Goal: Find specific page/section: Find specific page/section

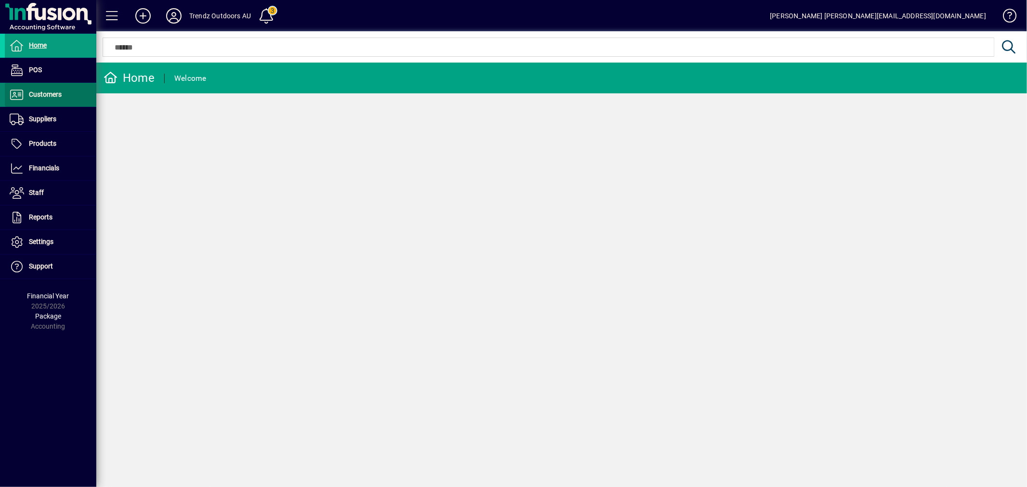
click at [36, 99] on span "Customers" at bounding box center [33, 95] width 57 height 12
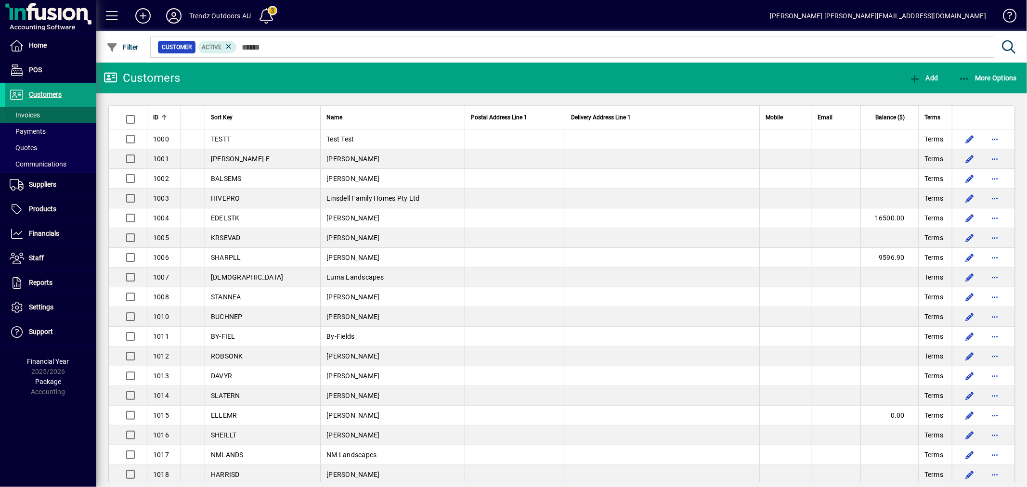
click at [47, 113] on span at bounding box center [50, 114] width 91 height 23
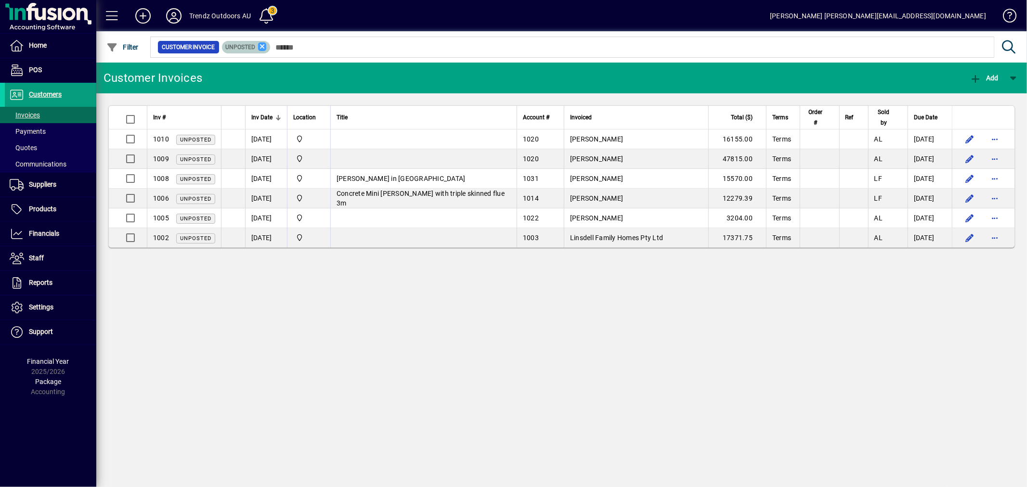
click at [262, 49] on icon at bounding box center [262, 46] width 9 height 9
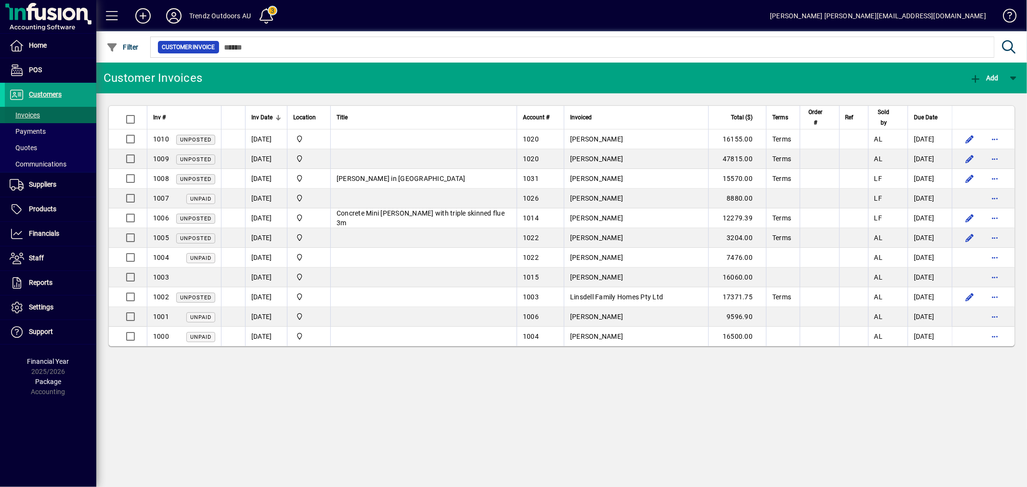
click at [56, 117] on span at bounding box center [50, 114] width 91 height 23
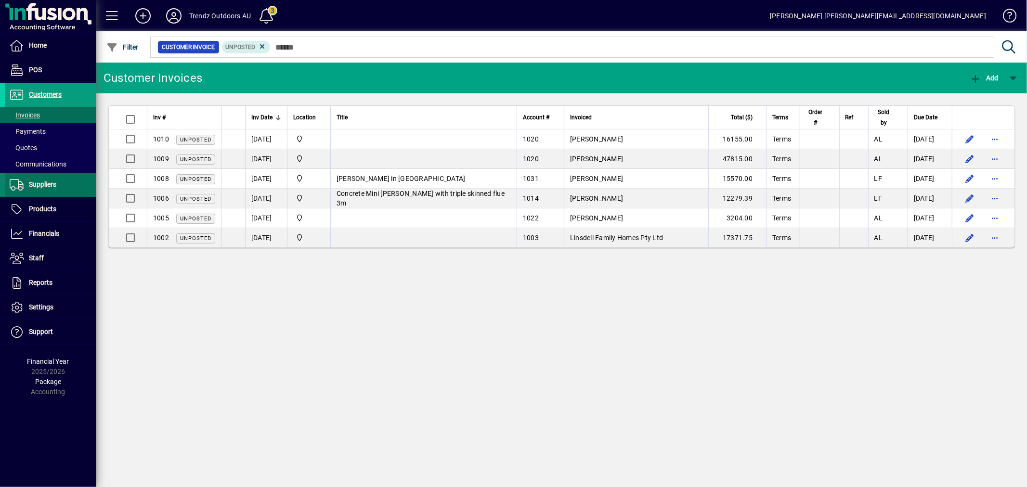
click at [47, 184] on span "Suppliers" at bounding box center [42, 184] width 27 height 8
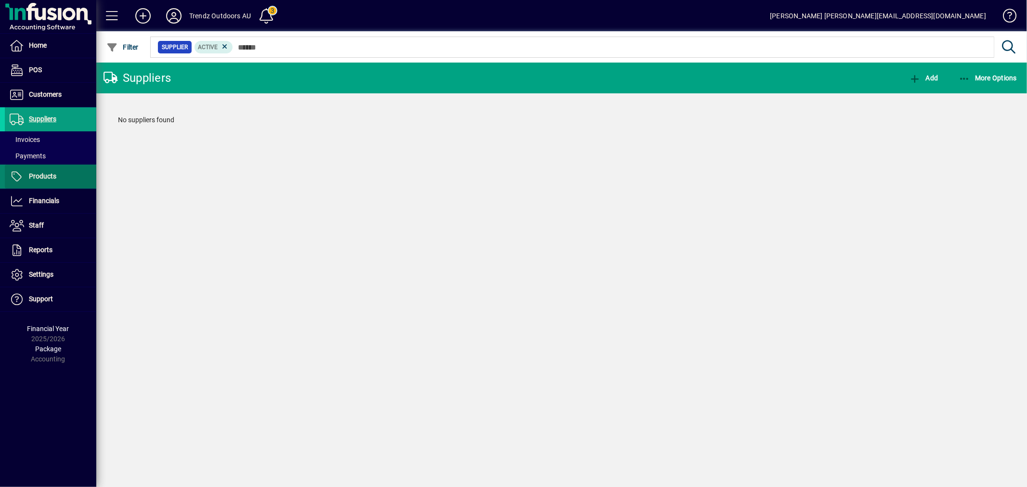
click at [51, 174] on span "Products" at bounding box center [42, 176] width 27 height 8
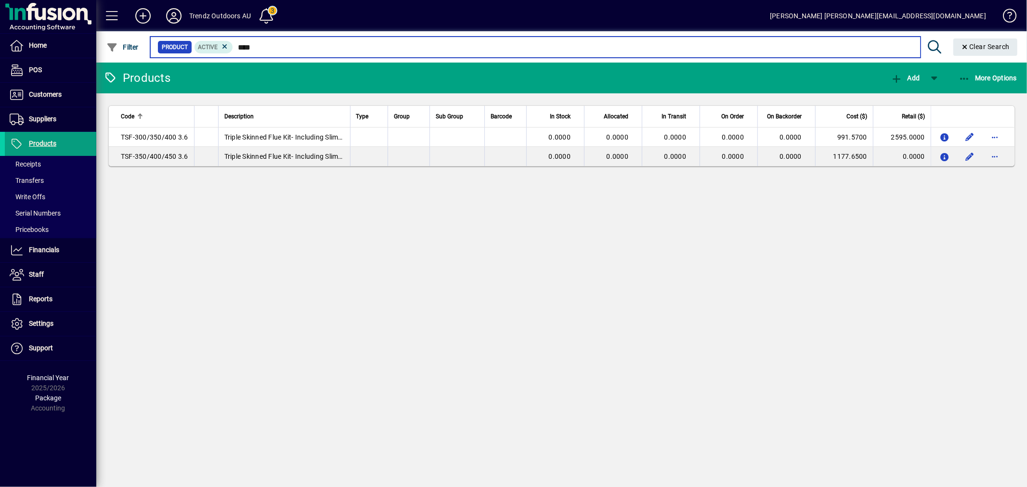
type input "****"
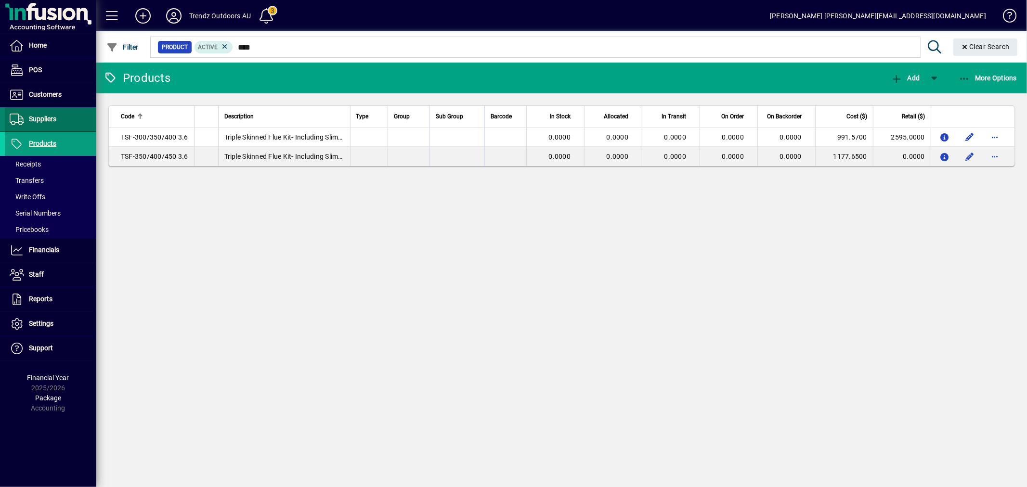
click at [63, 111] on span at bounding box center [50, 119] width 91 height 23
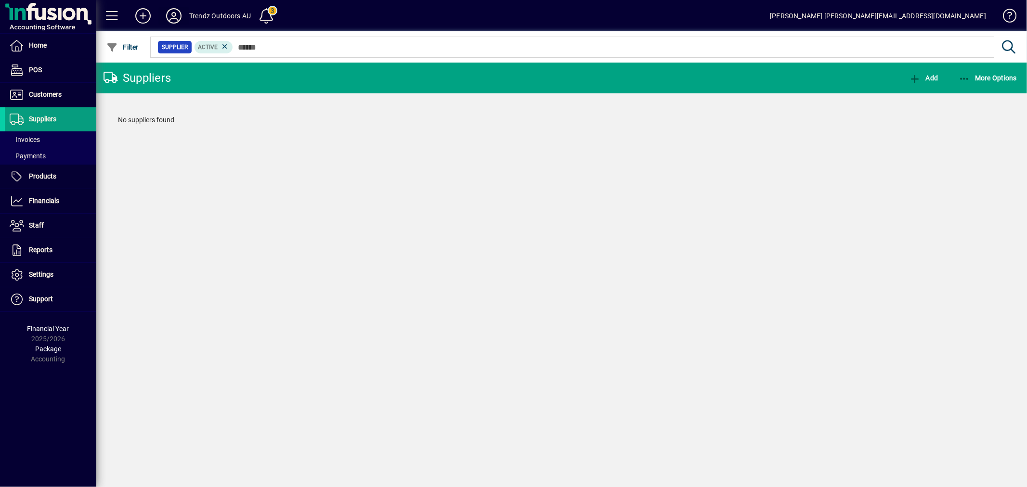
click at [172, 16] on icon at bounding box center [173, 15] width 19 height 15
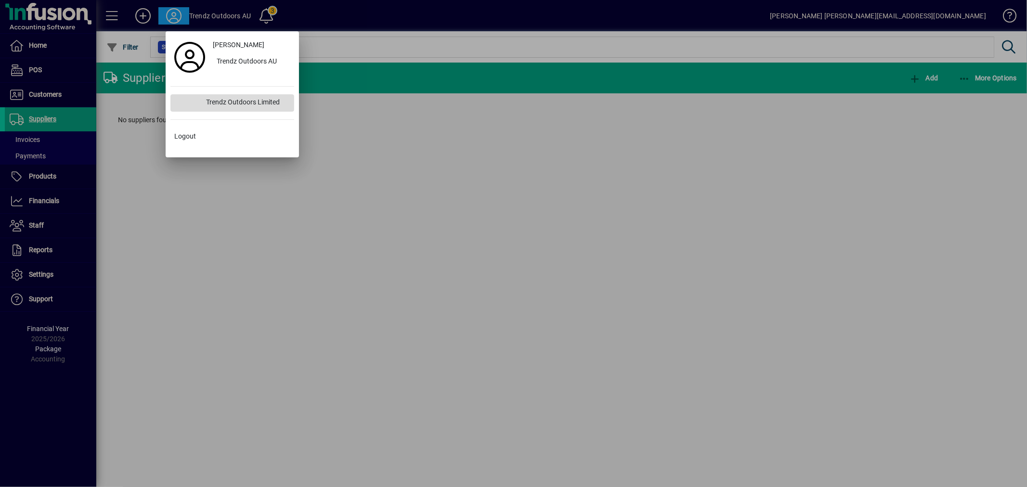
click at [238, 107] on div "Trendz Outdoors Limited" at bounding box center [246, 102] width 96 height 17
